Goal: Task Accomplishment & Management: Manage account settings

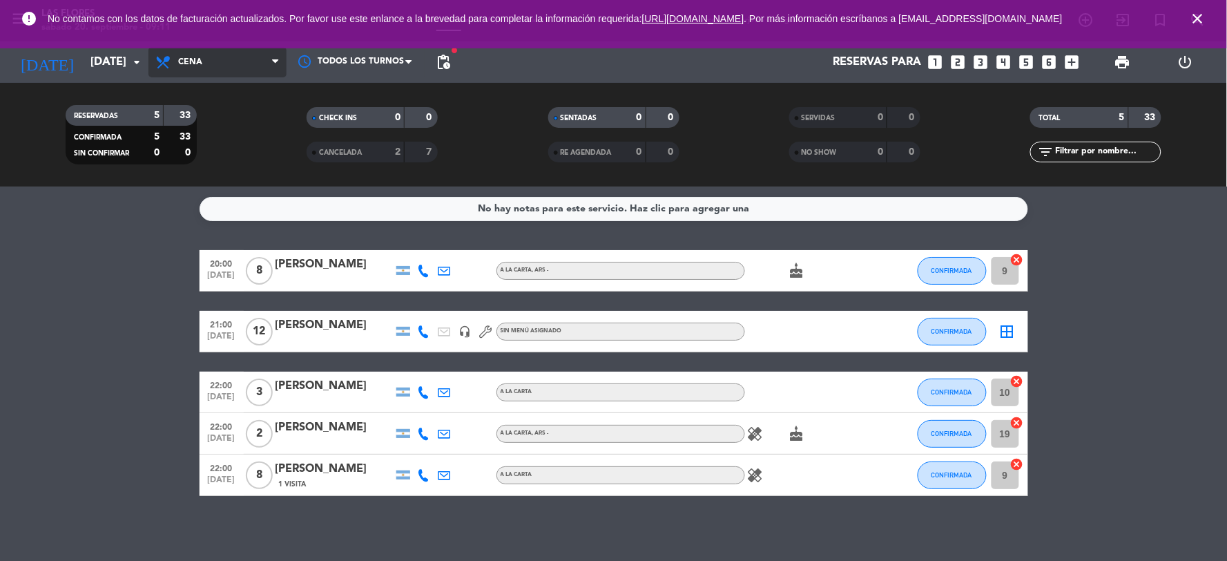
click at [184, 64] on span "Cena" at bounding box center [190, 62] width 24 height 10
click at [226, 188] on ng-component "menu Las [PERSON_NAME][DATE] 20. septiembre - 09:11 Mis reservas Mapa de mesas …" at bounding box center [613, 280] width 1227 height 561
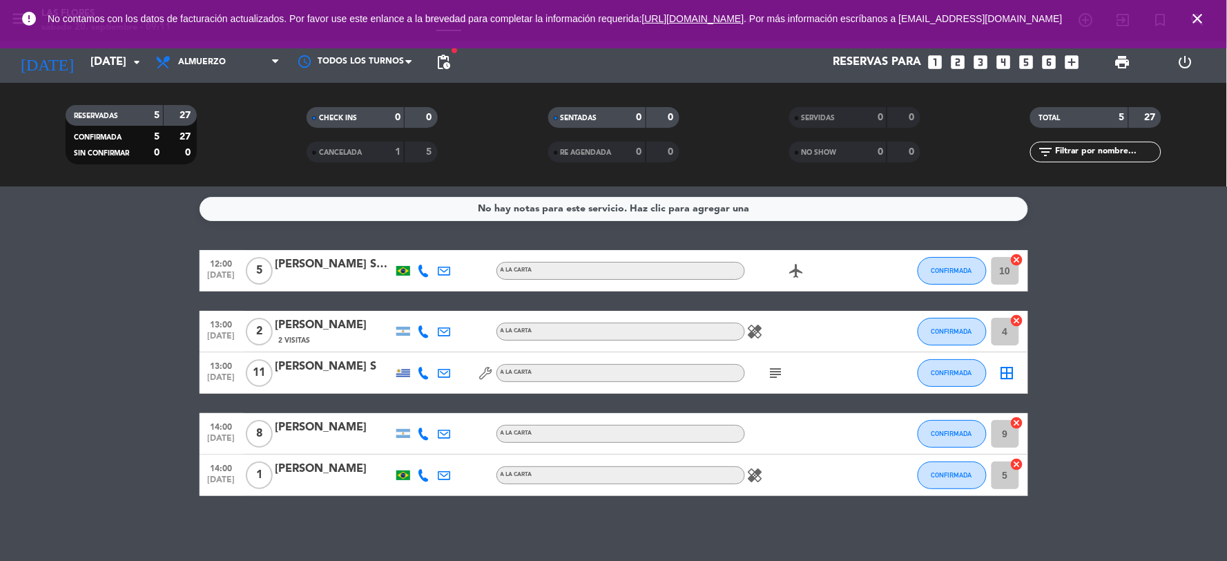
click at [768, 375] on icon "subject" at bounding box center [776, 373] width 17 height 17
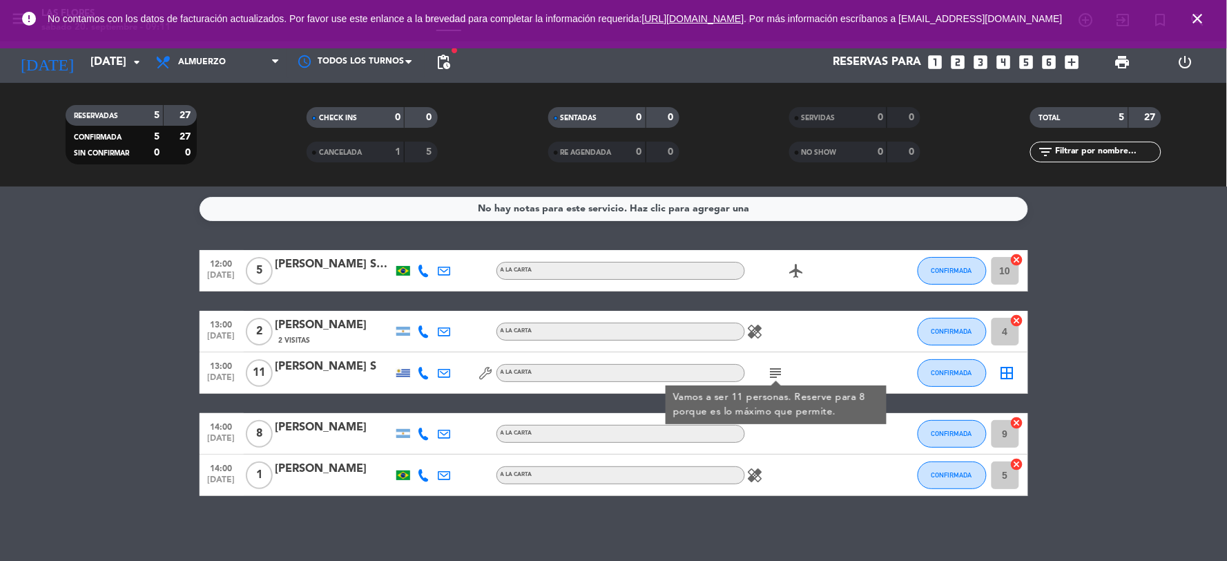
click at [114, 394] on bookings-row "12:00 [DATE] 5 [PERSON_NAME] Sento Sé A LA CARTA airplanemode_active CONFIRMADA…" at bounding box center [613, 373] width 1227 height 246
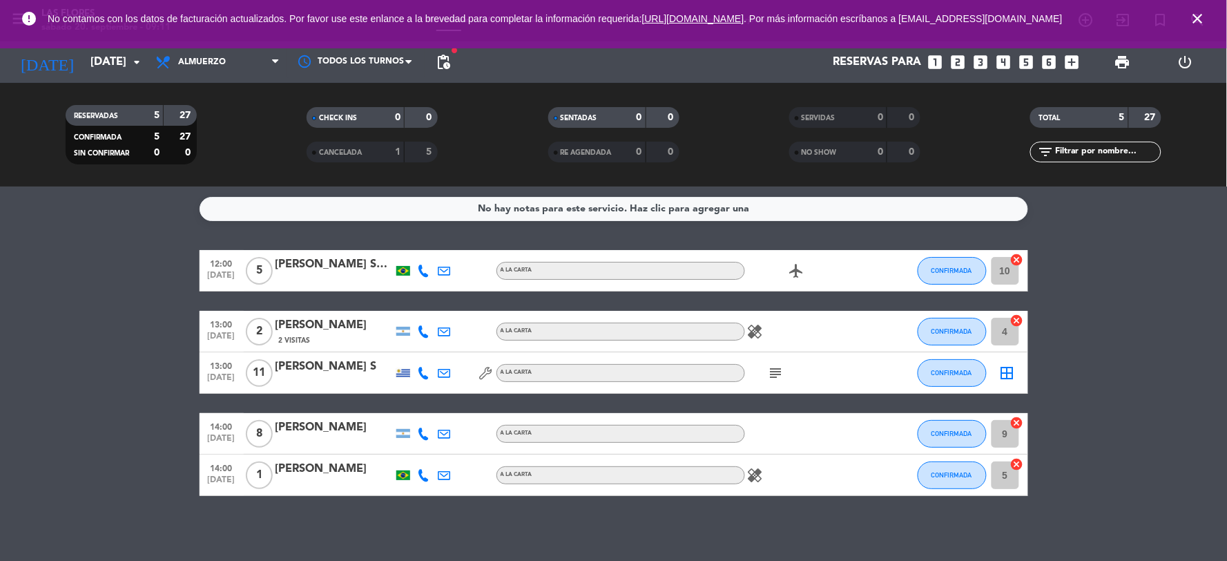
click at [758, 472] on icon "healing" at bounding box center [755, 475] width 17 height 17
click at [761, 329] on icon "healing" at bounding box center [755, 331] width 17 height 17
click at [760, 473] on icon "healing" at bounding box center [755, 475] width 17 height 17
click at [741, 512] on div "No hay notas para este servicio. Haz clic para agregar una 12:00 [DATE] 5 [PERS…" at bounding box center [613, 373] width 1227 height 374
click at [141, 71] on input "[DATE]" at bounding box center [157, 62] width 146 height 27
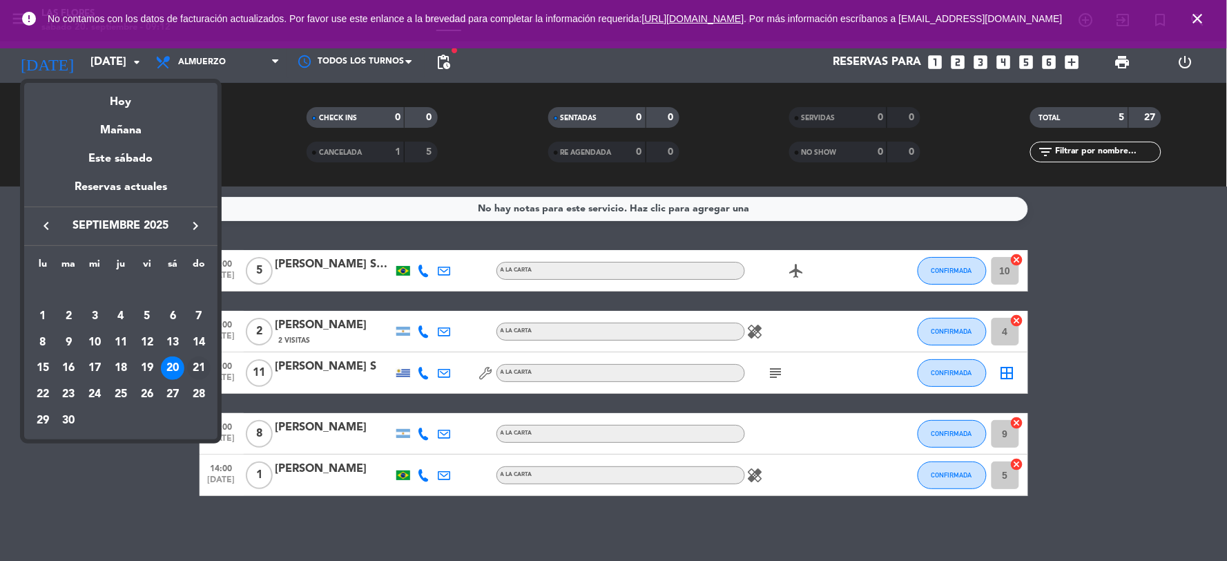
click at [195, 370] on div "21" at bounding box center [198, 367] width 23 height 23
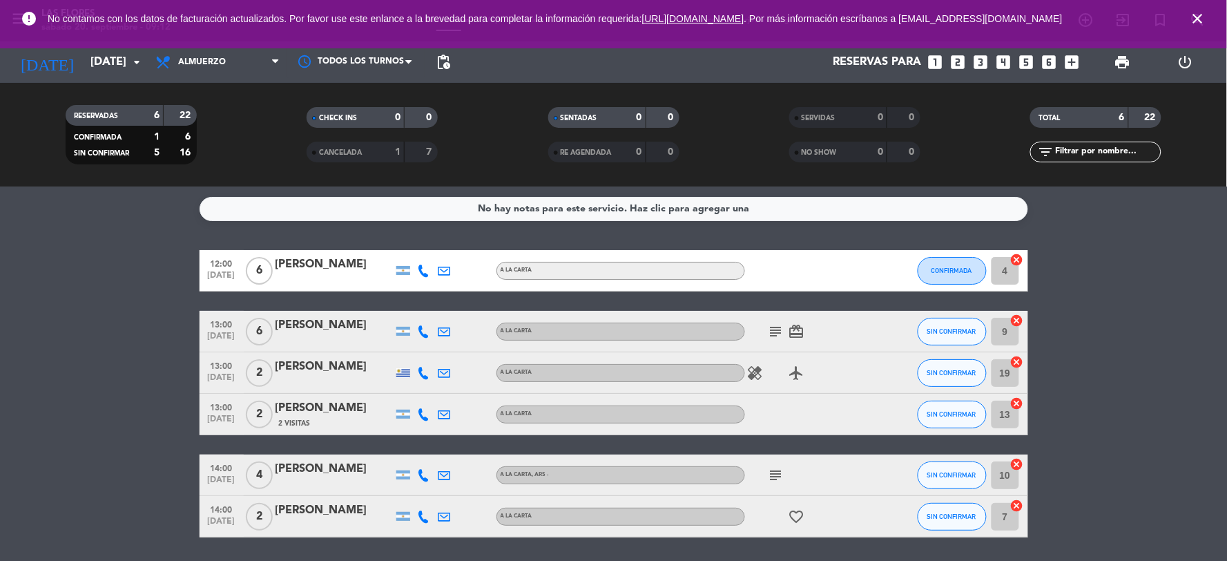
click at [778, 479] on icon "subject" at bounding box center [776, 475] width 17 height 17
click at [768, 327] on icon "subject" at bounding box center [776, 331] width 17 height 17
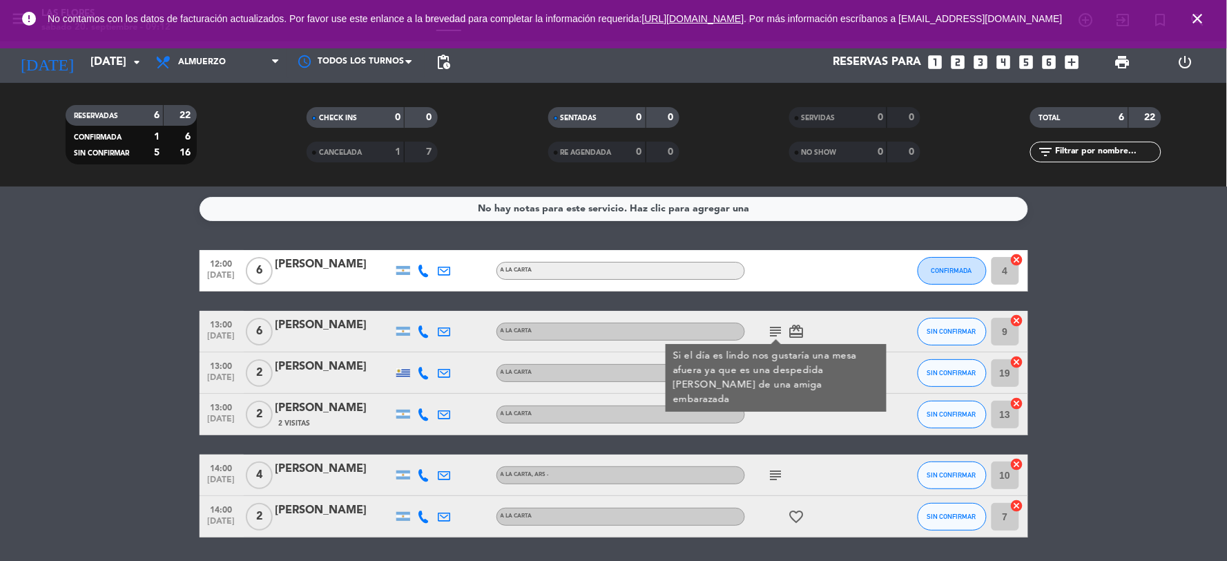
click at [769, 416] on div at bounding box center [807, 414] width 124 height 41
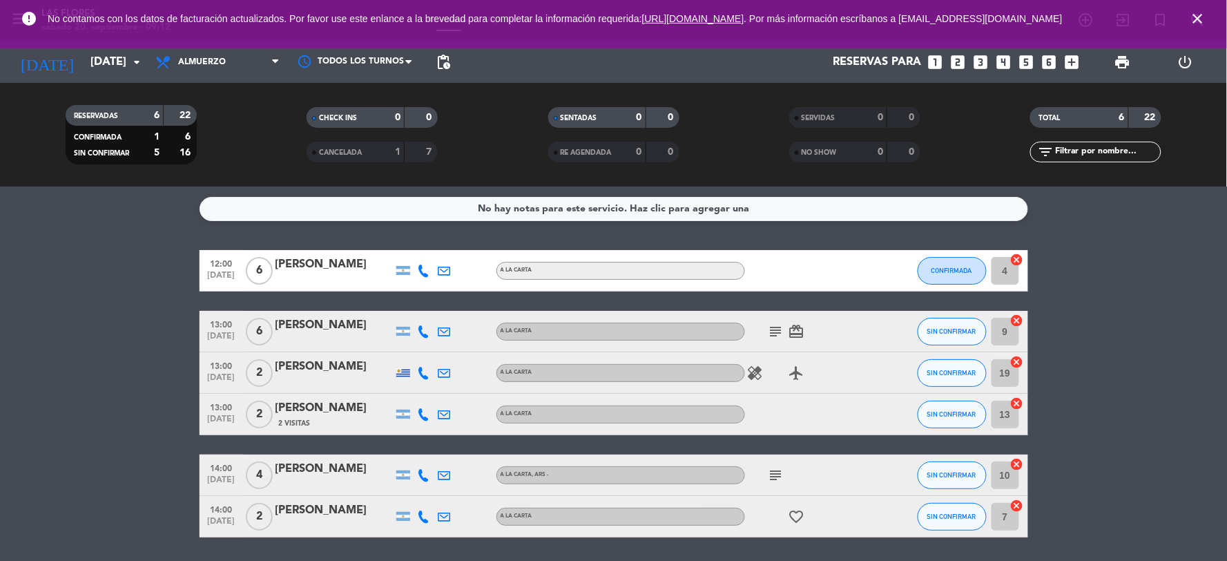
click at [797, 328] on icon "card_giftcard" at bounding box center [797, 331] width 17 height 17
click at [796, 377] on icon "airplanemode_active" at bounding box center [797, 373] width 17 height 17
click at [761, 377] on icon "healing" at bounding box center [755, 373] width 17 height 17
click at [774, 478] on icon "subject" at bounding box center [776, 475] width 17 height 17
click at [803, 515] on icon "favorite_border" at bounding box center [797, 516] width 17 height 17
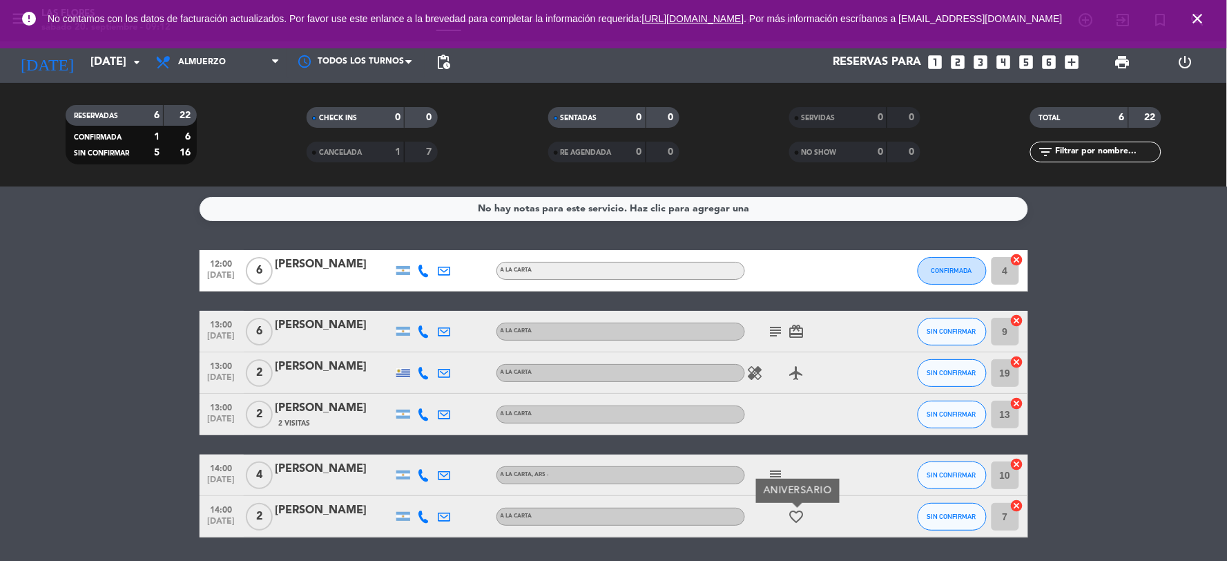
click at [744, 24] on link ". Por más información escríbanos a [EMAIL_ADDRESS][DOMAIN_NAME]" at bounding box center [903, 18] width 318 height 11
click at [105, 56] on input "[DATE]" at bounding box center [157, 62] width 146 height 27
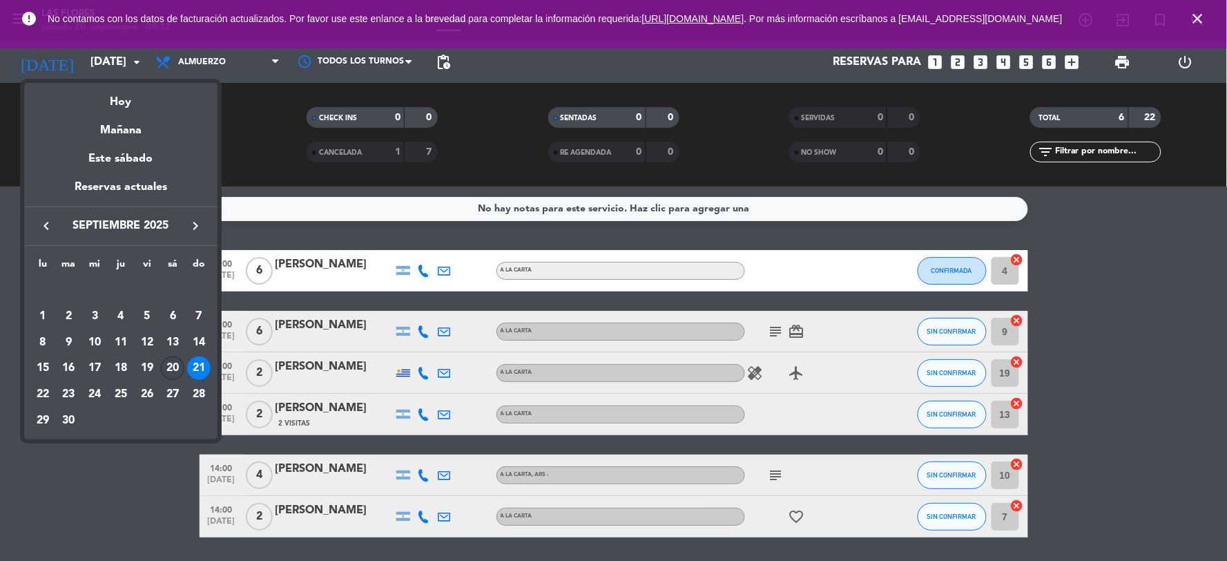
click at [176, 358] on div "20" at bounding box center [172, 367] width 23 height 23
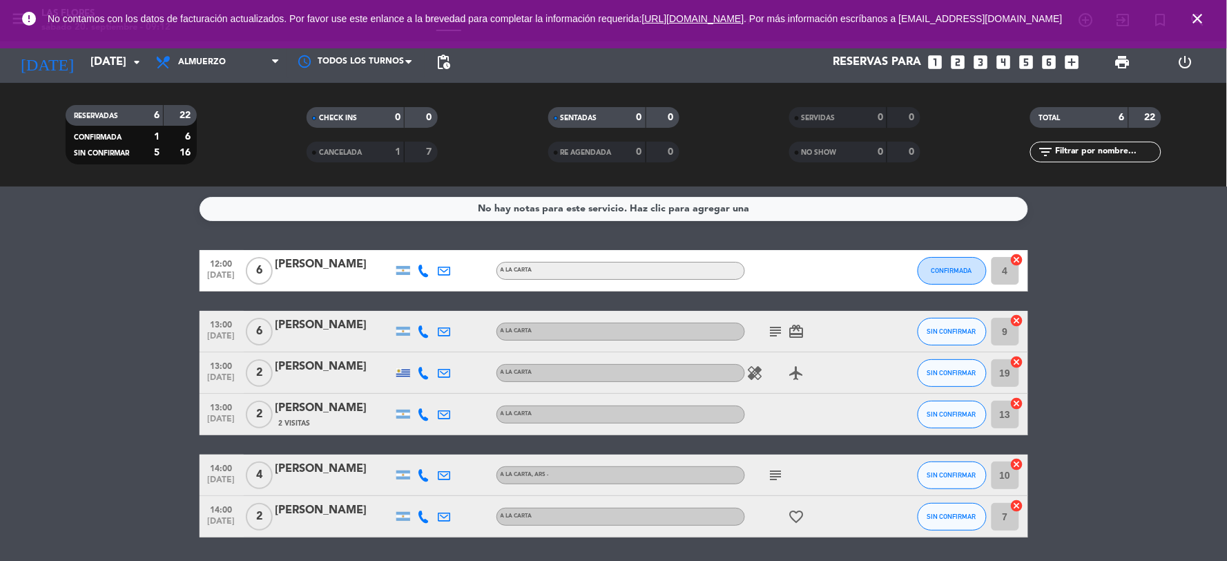
type input "[DATE]"
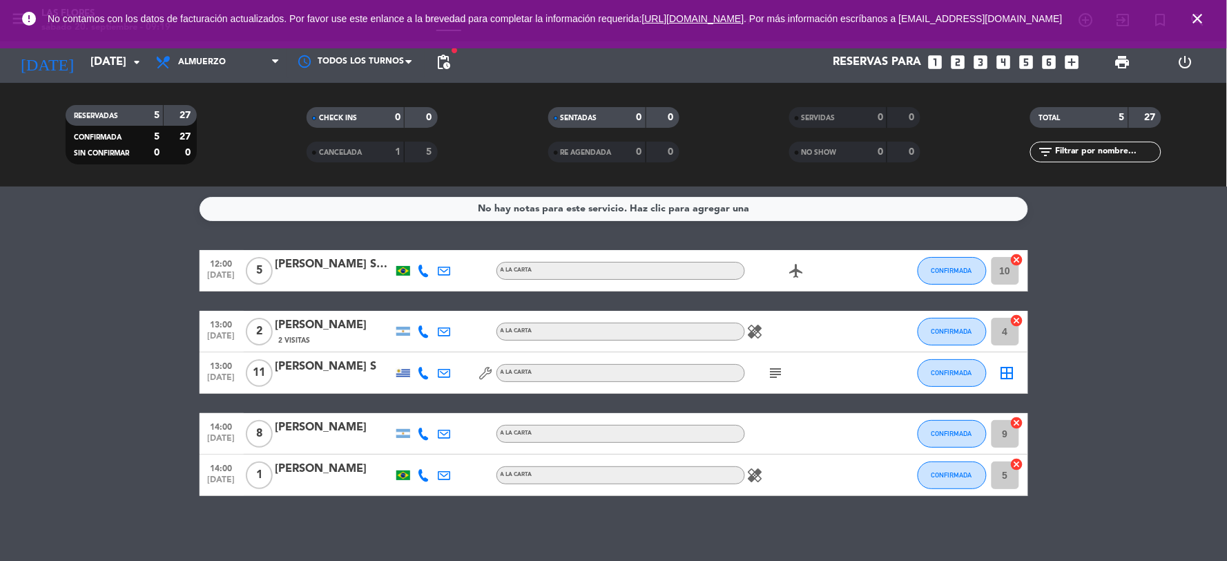
click at [159, 273] on bookings-row "12:00 [DATE] 5 [PERSON_NAME] Sento Sé A LA CARTA airplanemode_active CONFIRMADA…" at bounding box center [613, 373] width 1227 height 246
click at [50, 291] on bookings-row "12:00 [DATE] 5 [PERSON_NAME] Sento Sé A LA CARTA airplanemode_active CONFIRMADA…" at bounding box center [613, 373] width 1227 height 246
click at [1188, 14] on span "close" at bounding box center [1197, 18] width 37 height 37
click at [1196, 21] on icon "close" at bounding box center [1198, 18] width 17 height 17
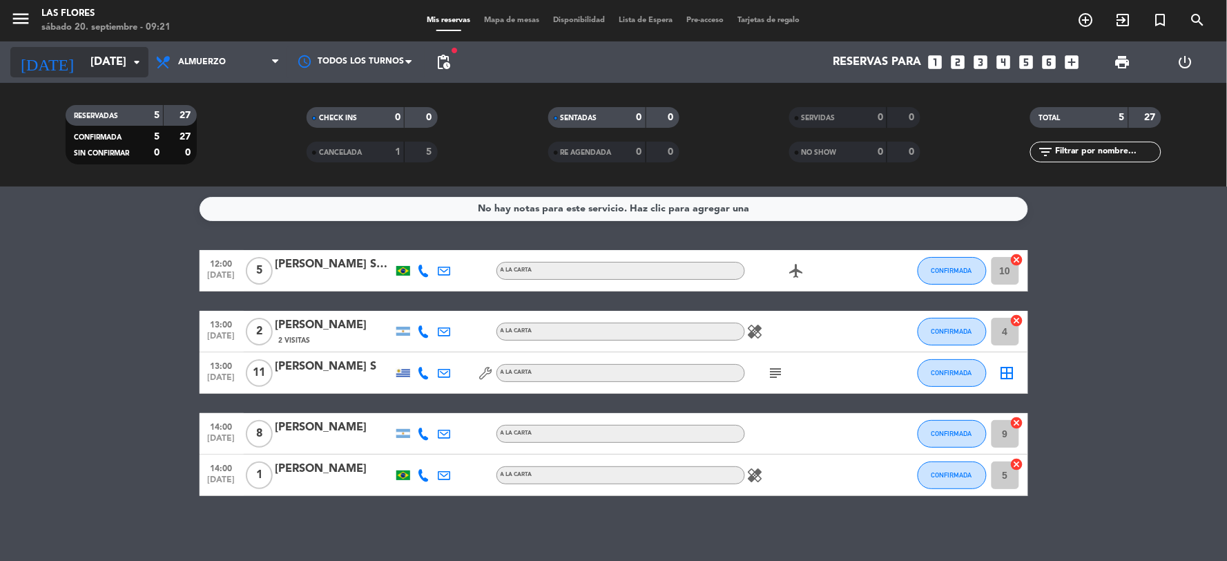
click at [84, 75] on input "[DATE]" at bounding box center [157, 62] width 146 height 27
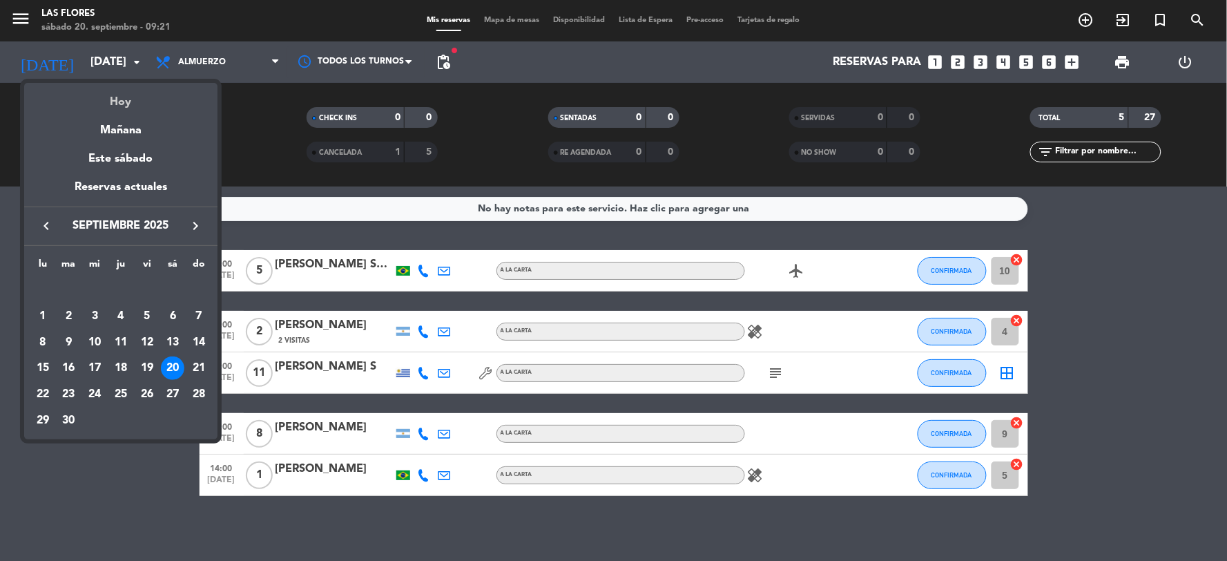
click at [123, 95] on div "Hoy" at bounding box center [120, 97] width 193 height 28
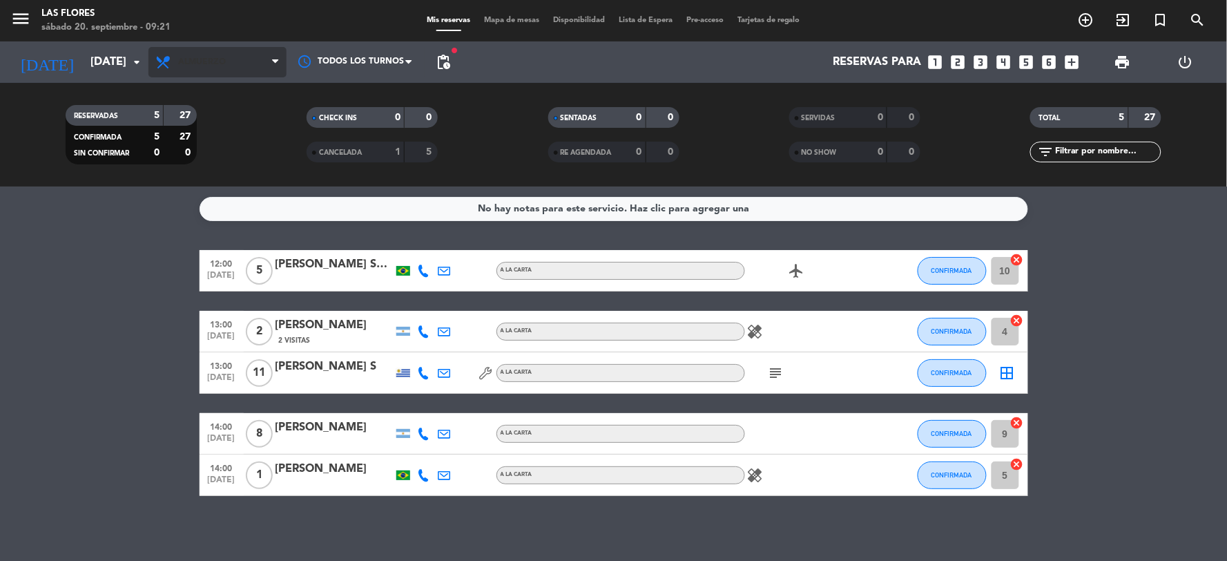
click at [197, 72] on span "Almuerzo" at bounding box center [217, 62] width 138 height 30
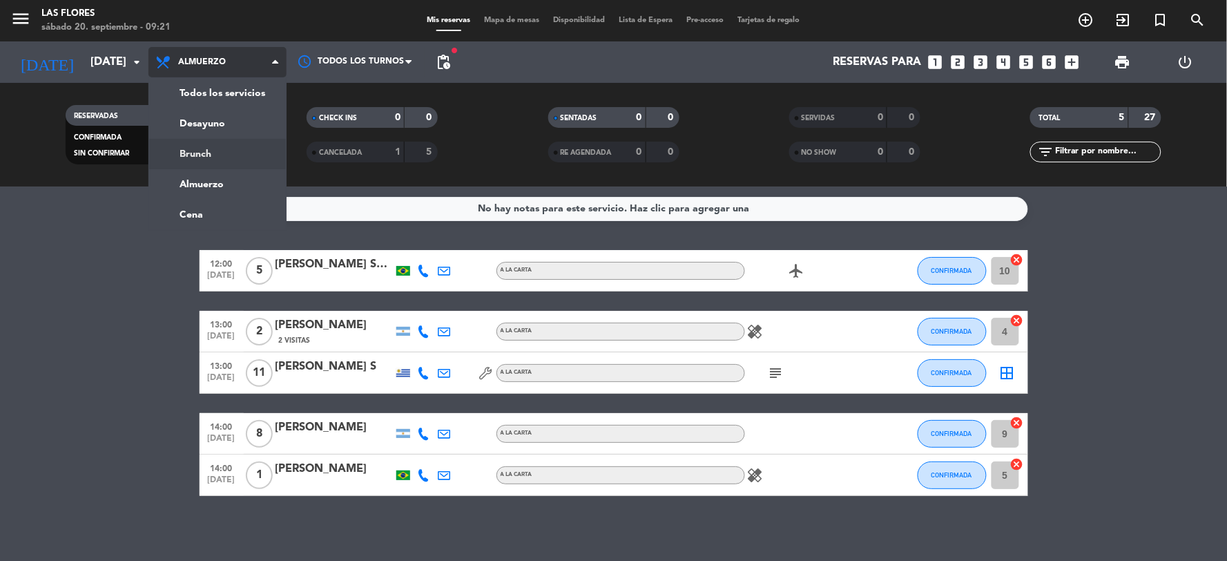
click at [219, 151] on div "menu Las [PERSON_NAME][DATE] 20. septiembre - 09:21 Mis reservas Mapa de mesas …" at bounding box center [613, 93] width 1227 height 186
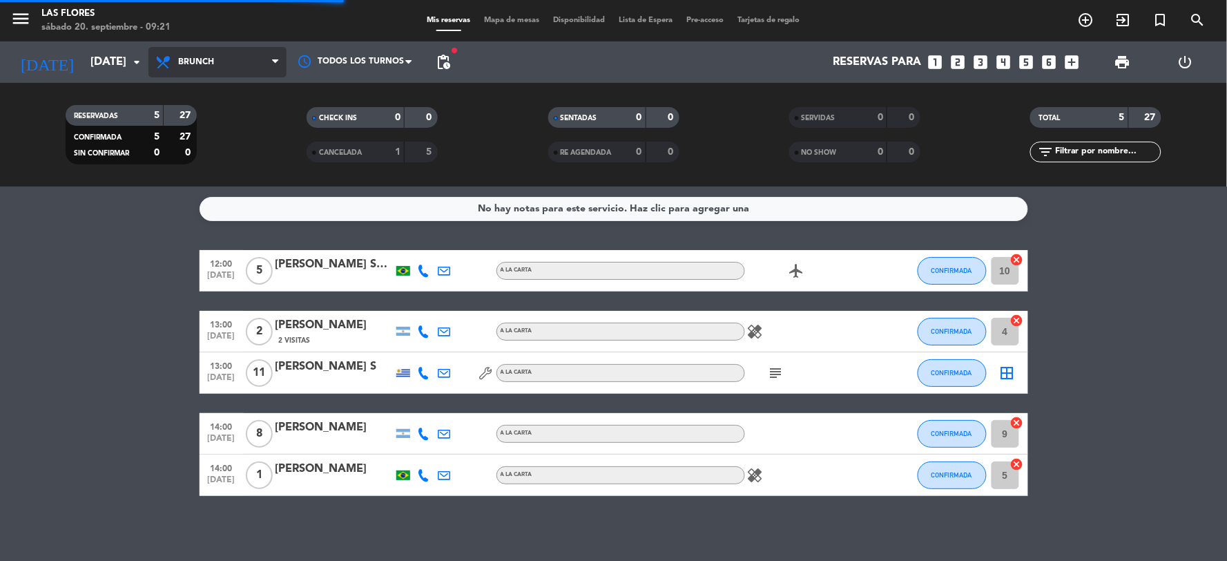
click at [216, 64] on span "Brunch" at bounding box center [217, 62] width 138 height 30
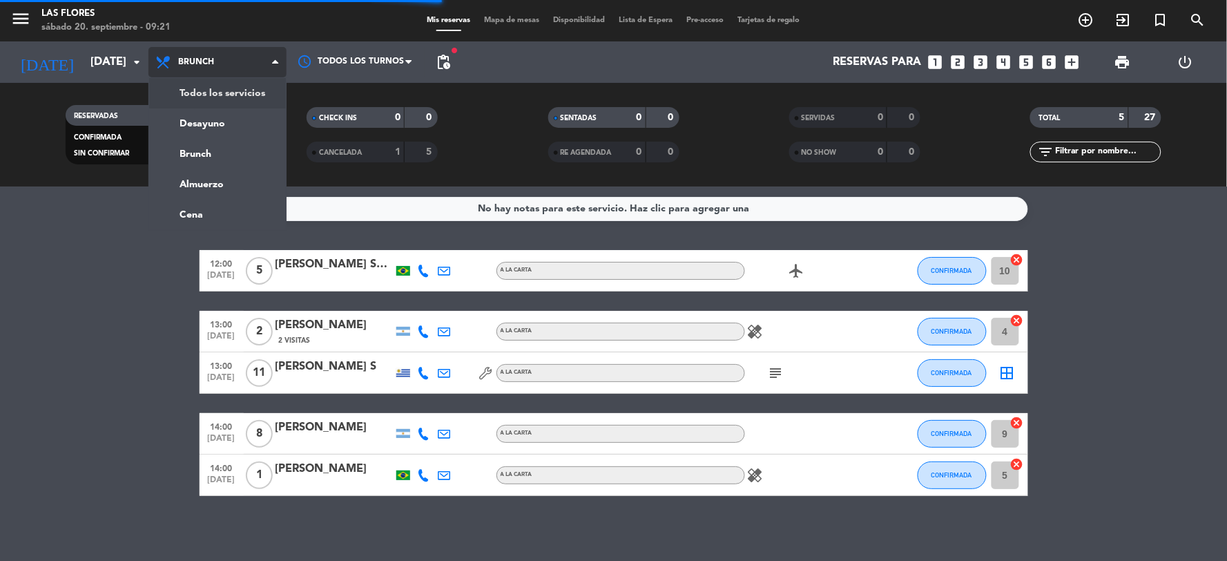
click at [218, 95] on div "menu Las [PERSON_NAME][DATE] 20. septiembre - 09:21 Mis reservas Mapa de mesas …" at bounding box center [613, 93] width 1227 height 186
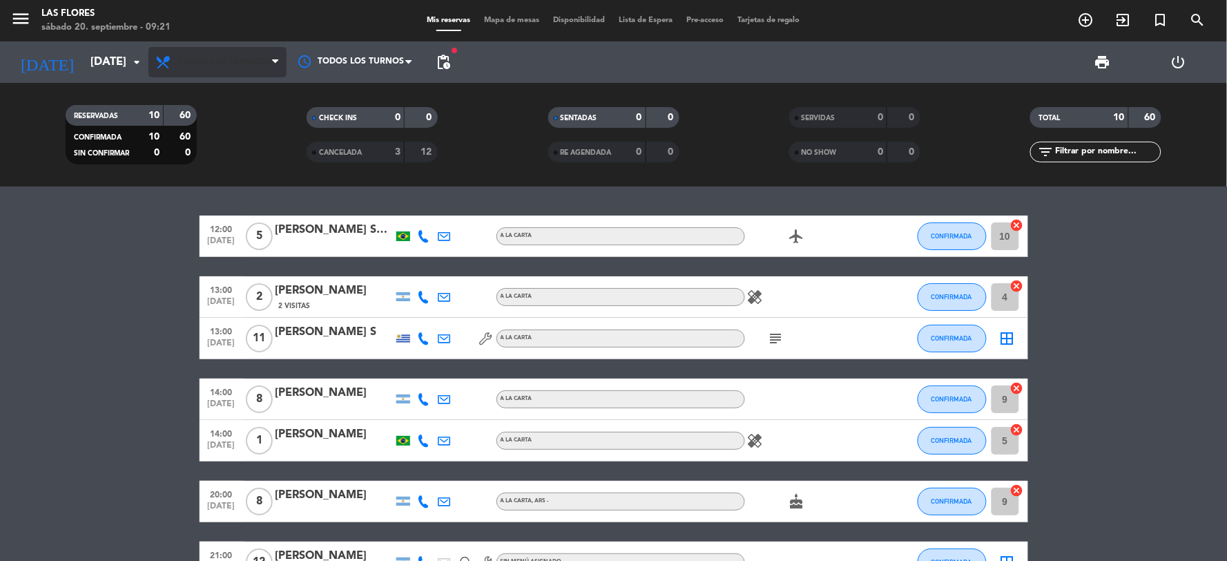
click at [231, 75] on span "Todos los servicios" at bounding box center [217, 62] width 138 height 30
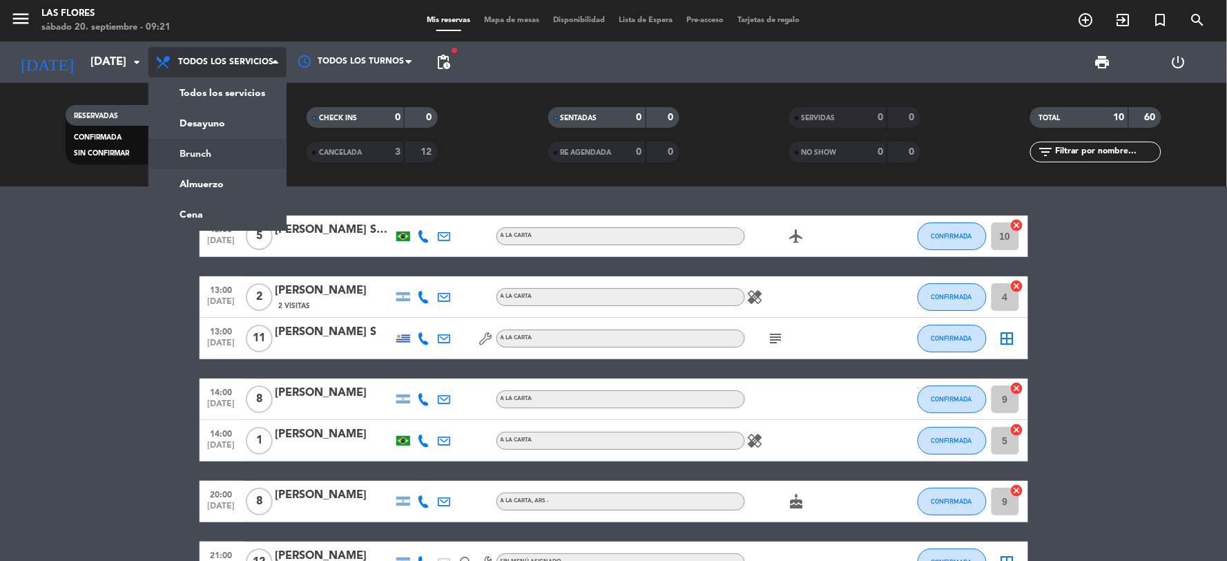
click at [209, 181] on div "menu Las [PERSON_NAME][DATE] 20. septiembre - 09:21 Mis reservas Mapa de mesas …" at bounding box center [613, 93] width 1227 height 186
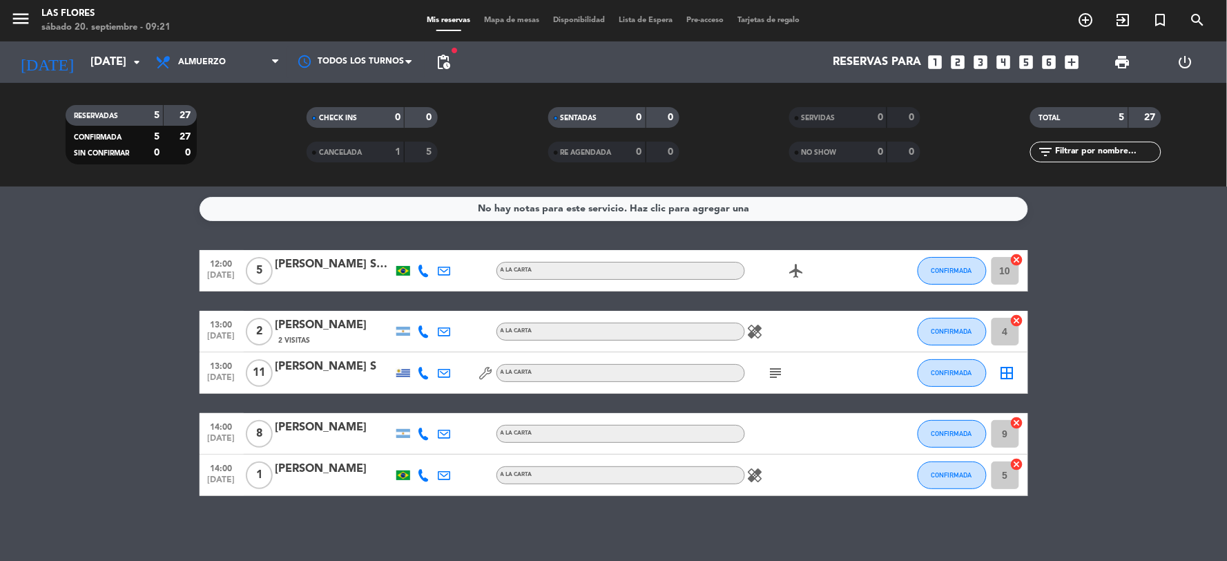
scroll to position [3, 0]
